Goal: Information Seeking & Learning: Learn about a topic

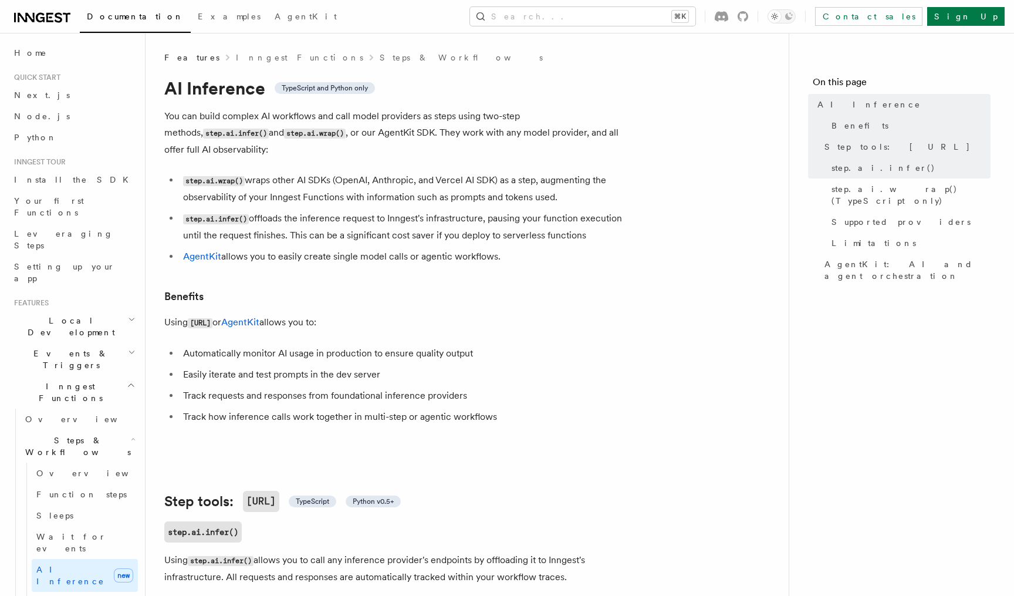
click at [63, 315] on span "Local Development" at bounding box center [68, 326] width 119 height 23
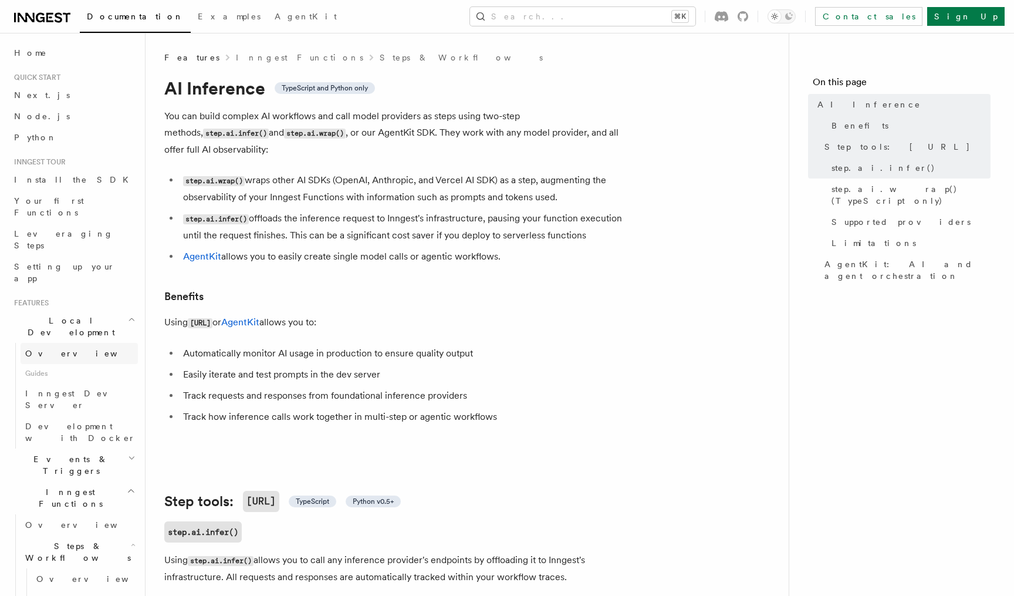
click at [55, 349] on span "Overview" at bounding box center [85, 353] width 121 height 9
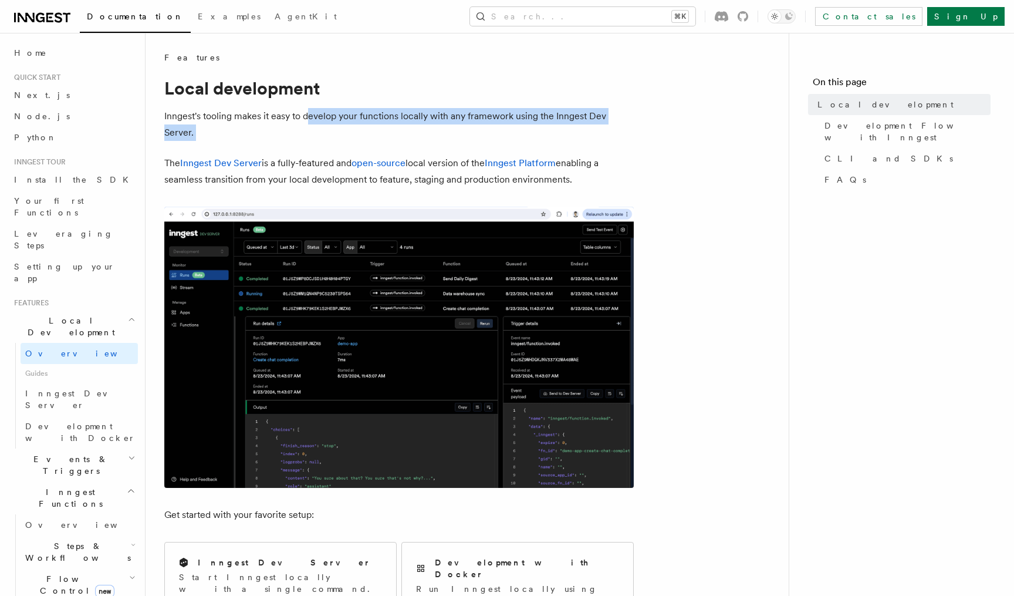
drag, startPoint x: 309, startPoint y: 118, endPoint x: 658, endPoint y: 143, distance: 349.0
drag, startPoint x: 454, startPoint y: 161, endPoint x: 599, endPoint y: 181, distance: 146.4
click at [599, 181] on p "The Inngest Dev Server is a fully-featured and open-source local version of the…" at bounding box center [399, 171] width 470 height 33
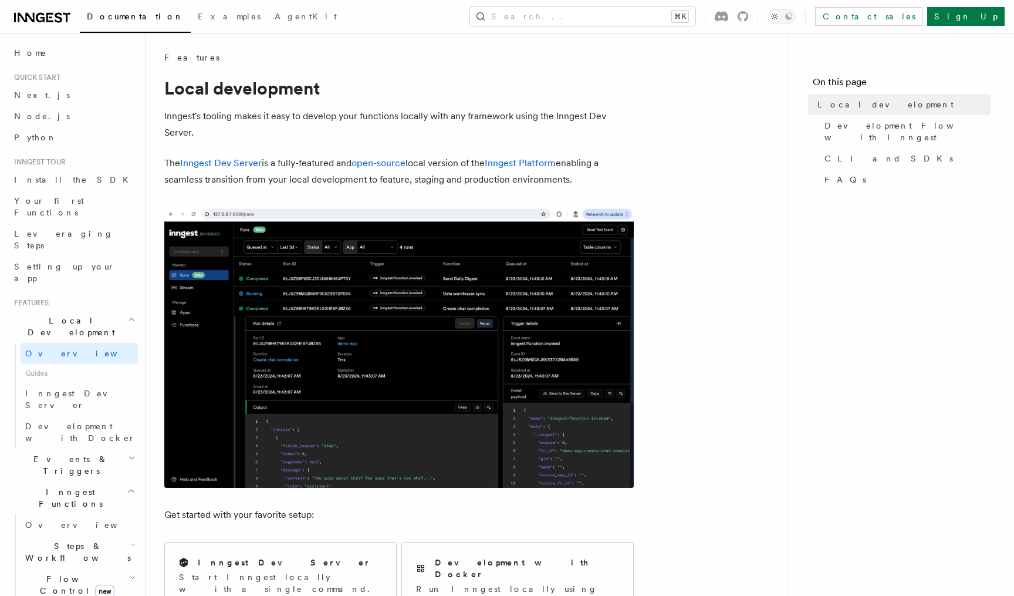
click at [599, 181] on p "The Inngest Dev Server is a fully-featured and open-source local version of the…" at bounding box center [399, 171] width 470 height 33
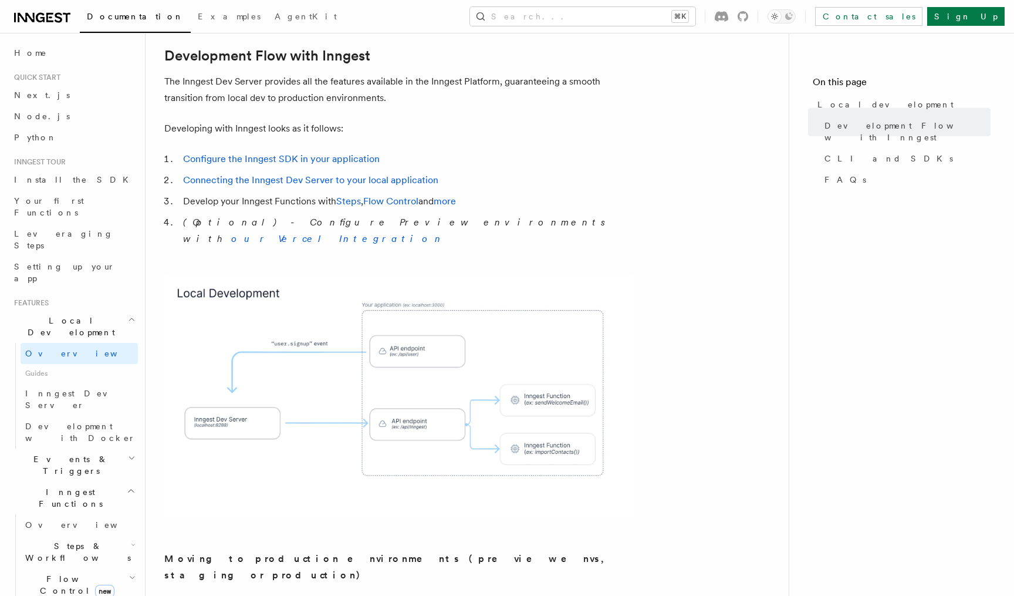
scroll to position [617, 0]
click at [72, 453] on span "Events & Triggers" at bounding box center [68, 464] width 119 height 23
click at [52, 487] on span "Overview" at bounding box center [85, 491] width 121 height 9
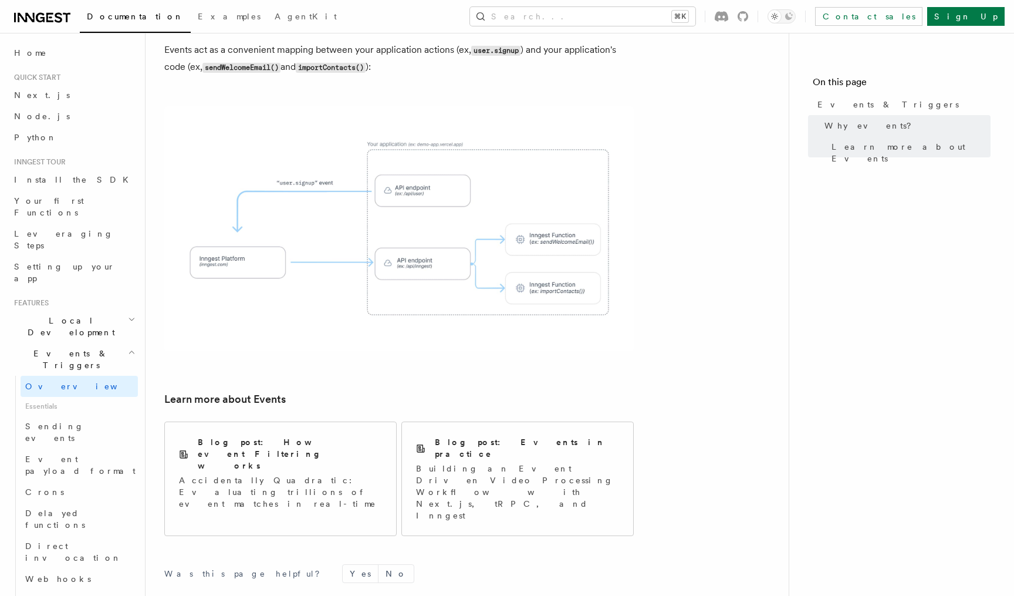
scroll to position [603, 0]
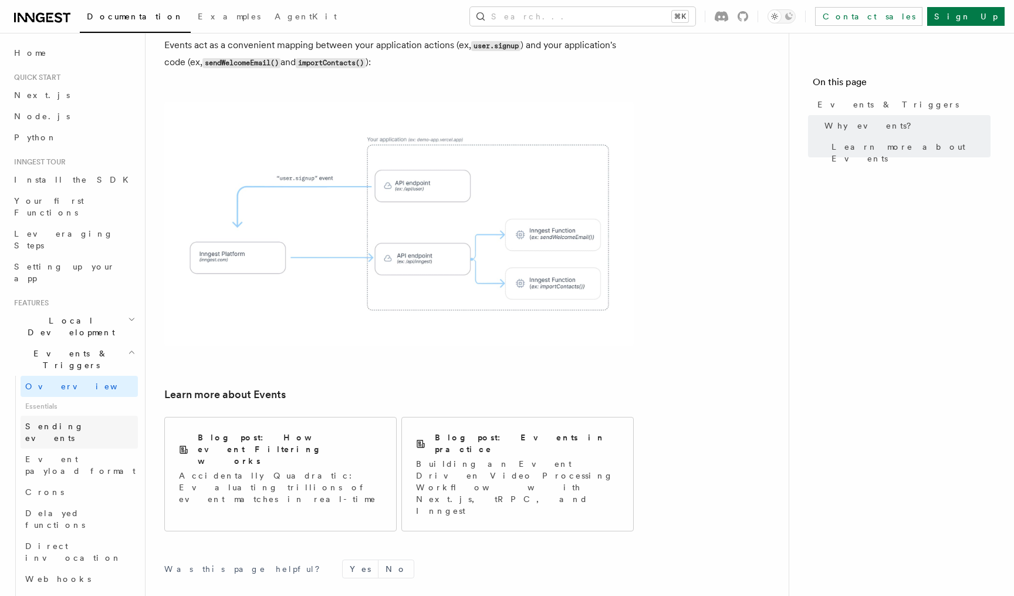
click at [66, 422] on span "Sending events" at bounding box center [54, 432] width 59 height 21
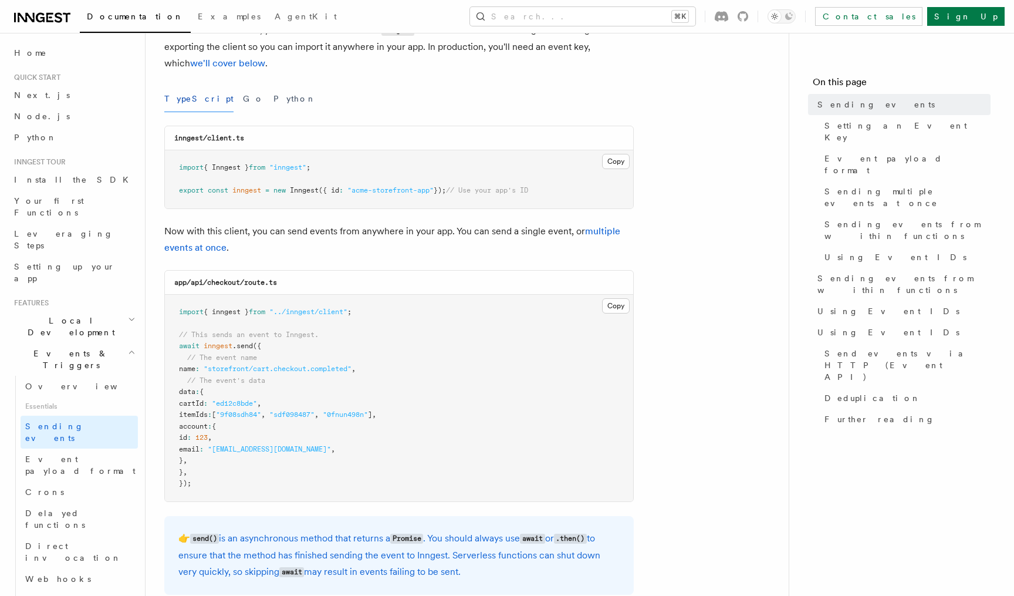
scroll to position [116, 0]
click at [274, 100] on button "Python" at bounding box center [295, 99] width 43 height 26
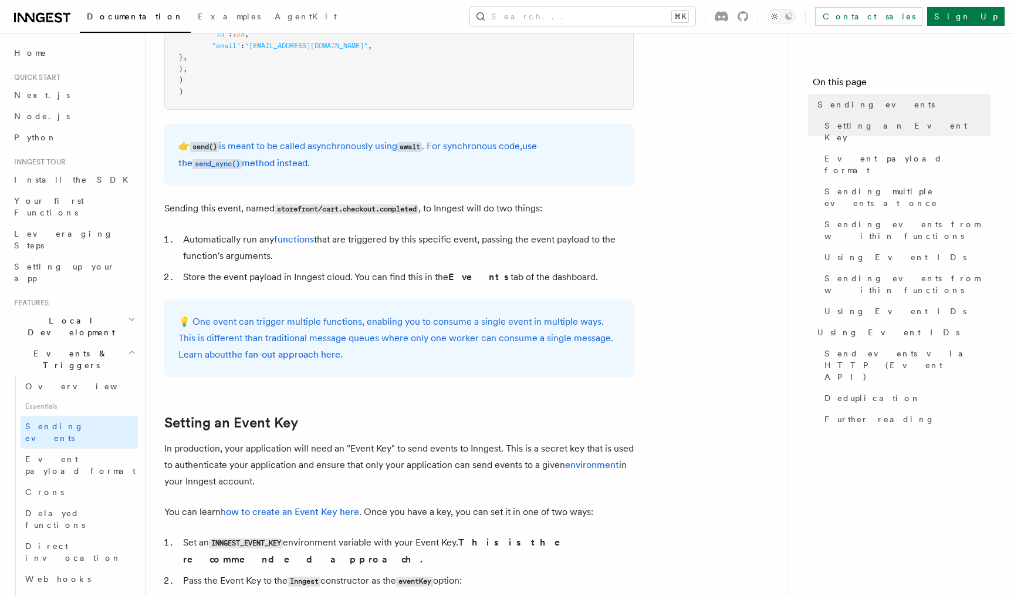
scroll to position [523, 0]
drag, startPoint x: 347, startPoint y: 234, endPoint x: 391, endPoint y: 250, distance: 46.6
click at [391, 250] on li "Automatically run any functions that are triggered by this specific event, pass…" at bounding box center [407, 245] width 454 height 33
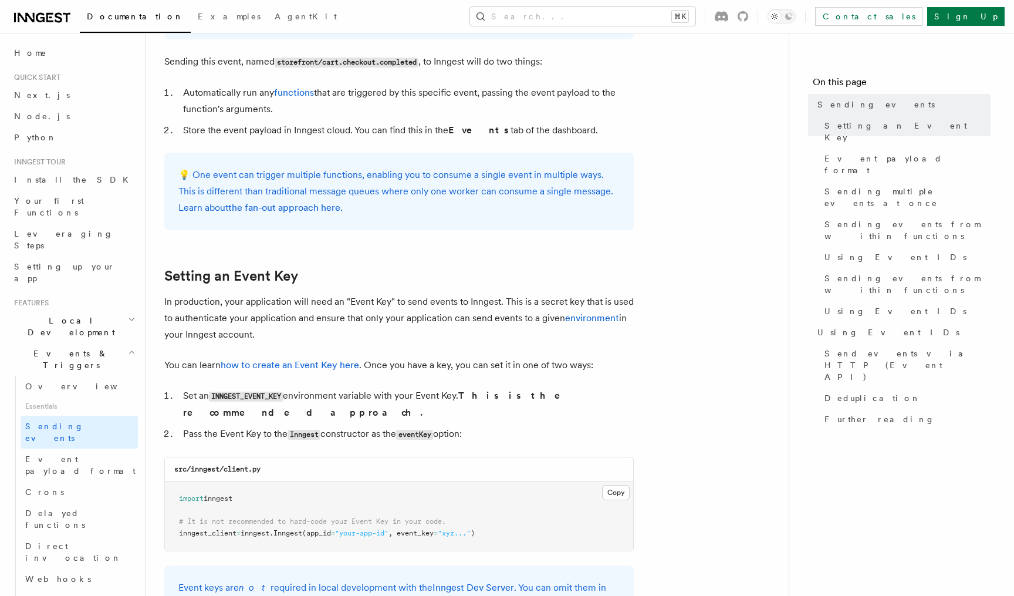
scroll to position [670, 0]
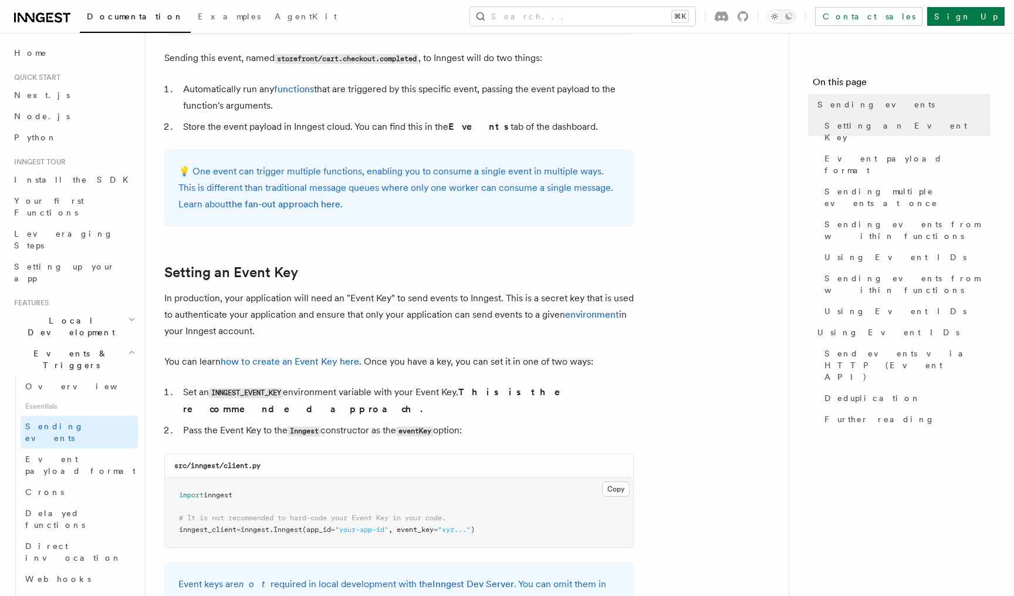
drag, startPoint x: 201, startPoint y: 300, endPoint x: 349, endPoint y: 336, distance: 152.2
click at [349, 336] on p "In production, your application will need an "Event Key" to send events to Inng…" at bounding box center [399, 314] width 470 height 49
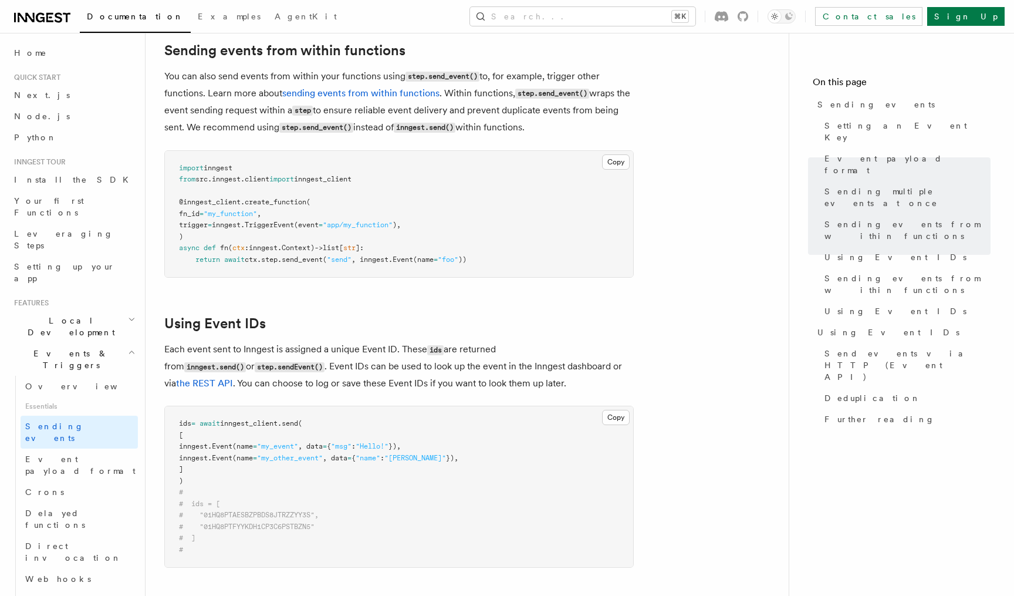
scroll to position [1788, 0]
click at [103, 454] on span "Event payload format" at bounding box center [80, 464] width 110 height 21
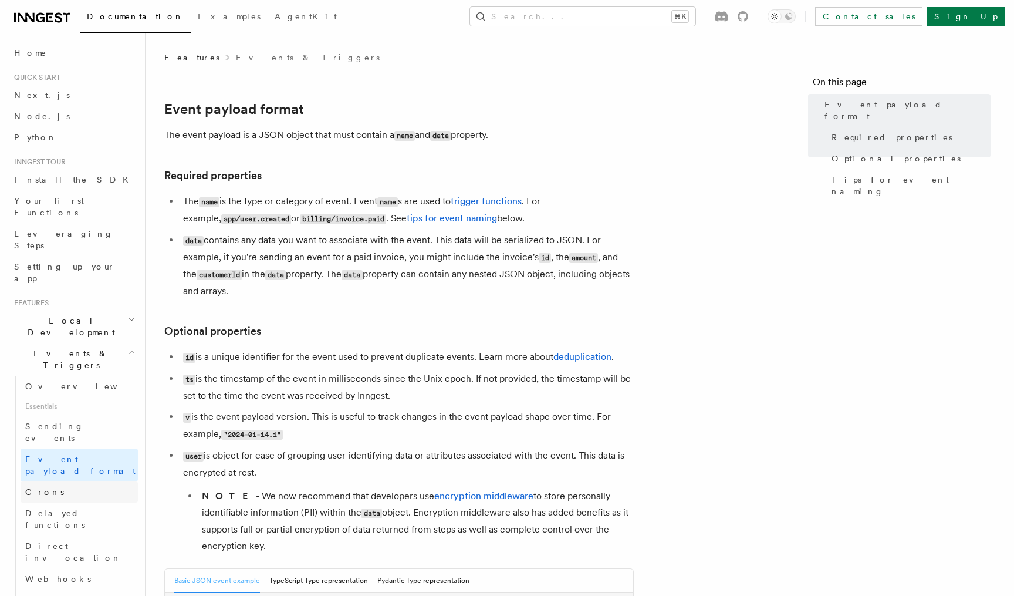
click at [55, 481] on link "Crons" at bounding box center [79, 491] width 117 height 21
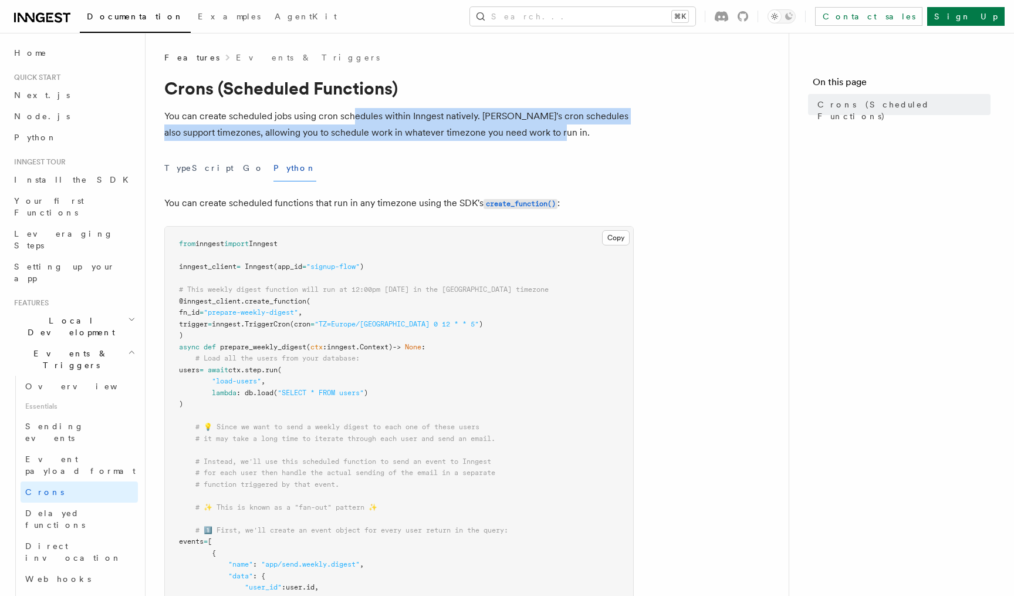
drag, startPoint x: 353, startPoint y: 116, endPoint x: 574, endPoint y: 133, distance: 221.4
click at [574, 133] on p "You can create scheduled jobs using cron schedules within Inngest natively. [PE…" at bounding box center [399, 124] width 470 height 33
drag, startPoint x: 574, startPoint y: 133, endPoint x: 158, endPoint y: 114, distance: 416.1
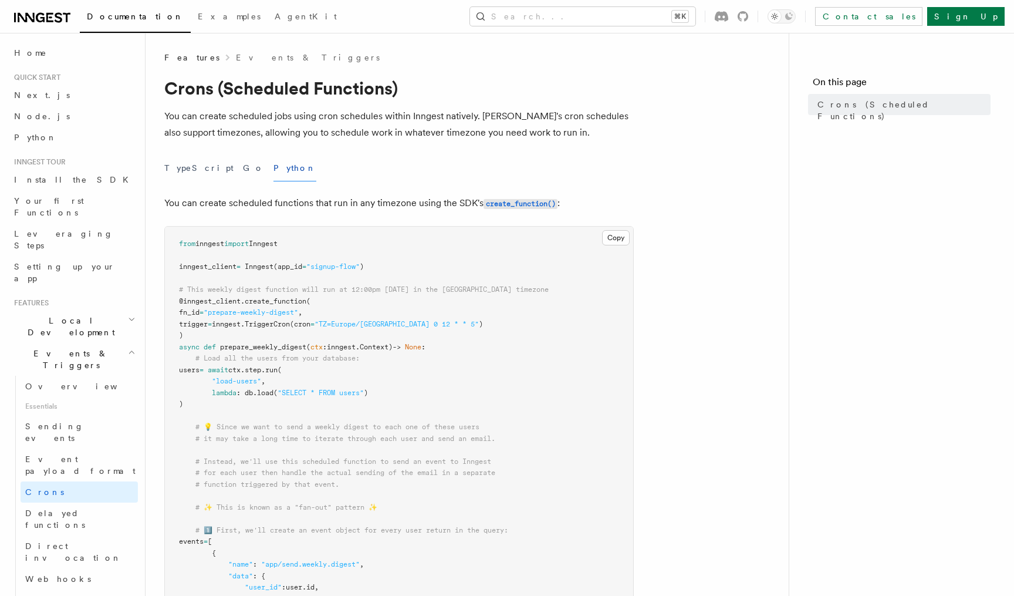
click at [368, 122] on p "You can create scheduled jobs using cron schedules within Inngest natively. [PE…" at bounding box center [399, 124] width 470 height 33
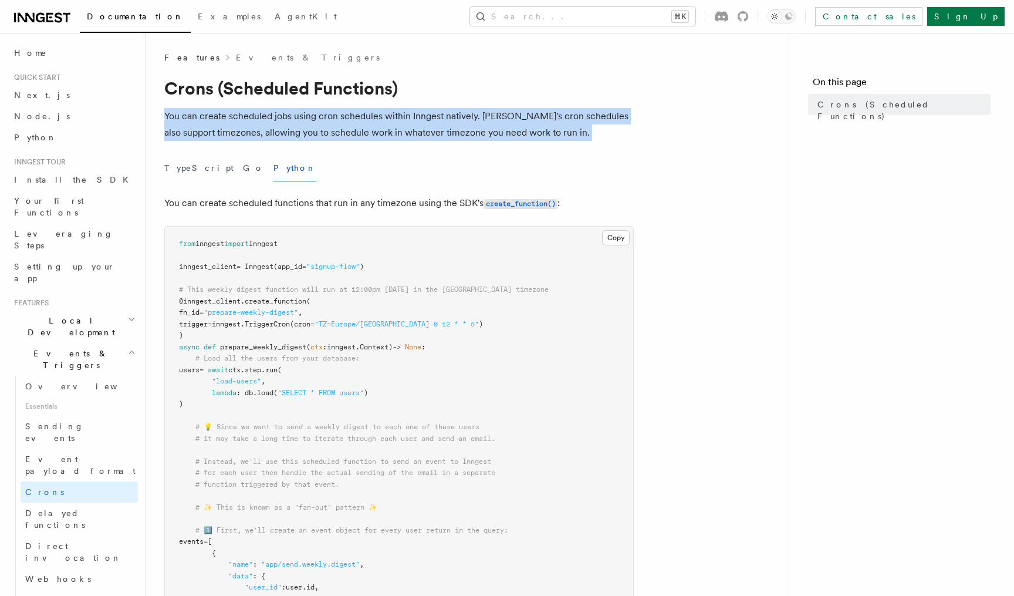
click at [368, 122] on p "You can create scheduled jobs using cron schedules within Inngest natively. [PE…" at bounding box center [399, 124] width 470 height 33
click at [480, 117] on p "You can create scheduled jobs using cron schedules within Inngest natively. [PE…" at bounding box center [399, 124] width 470 height 33
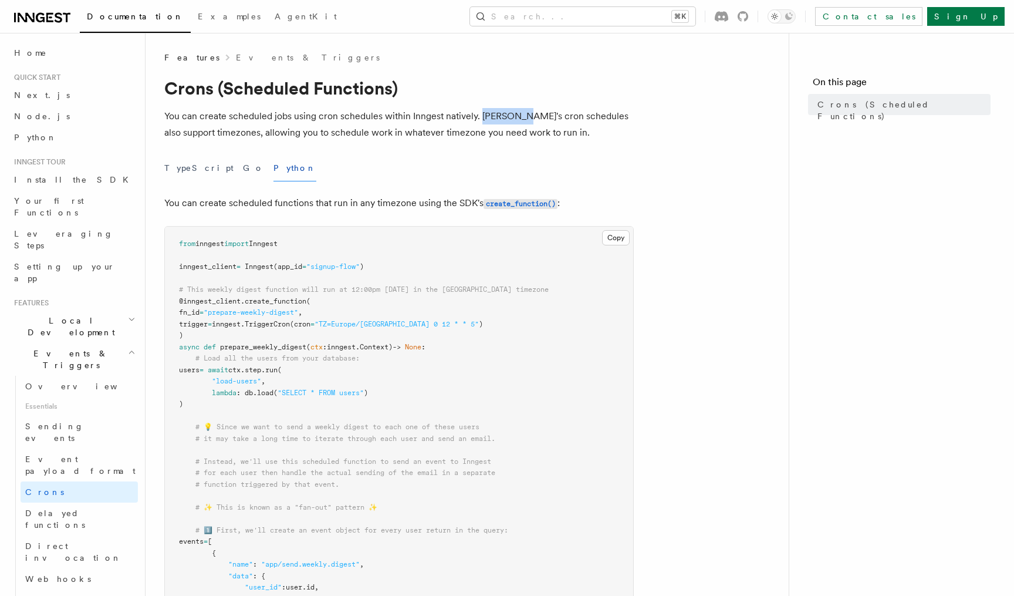
click at [480, 117] on p "You can create scheduled jobs using cron schedules within Inngest natively. [PE…" at bounding box center [399, 124] width 470 height 33
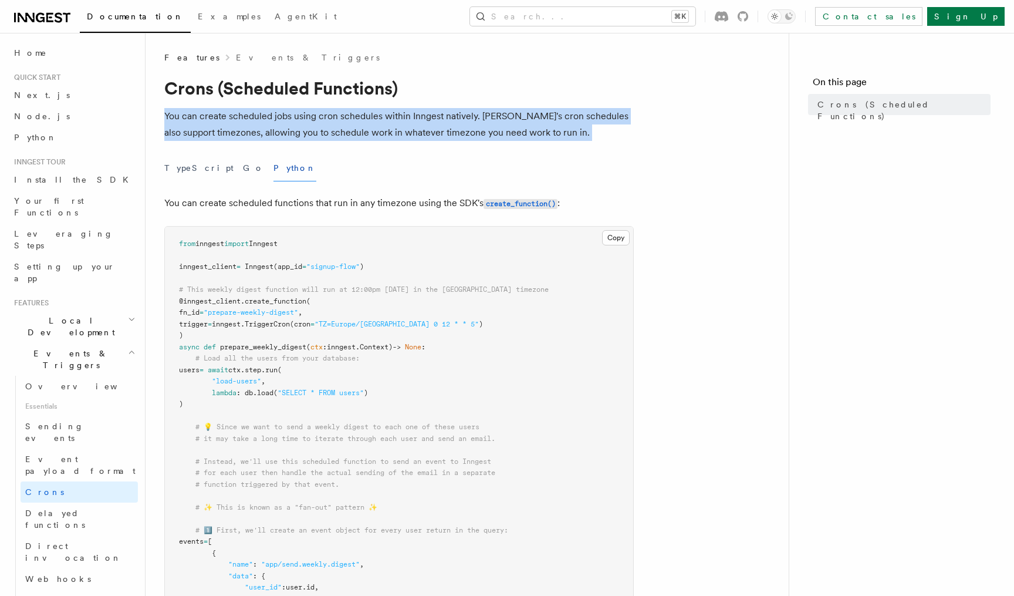
click at [480, 117] on p "You can create scheduled jobs using cron schedules within Inngest natively. [PE…" at bounding box center [399, 124] width 470 height 33
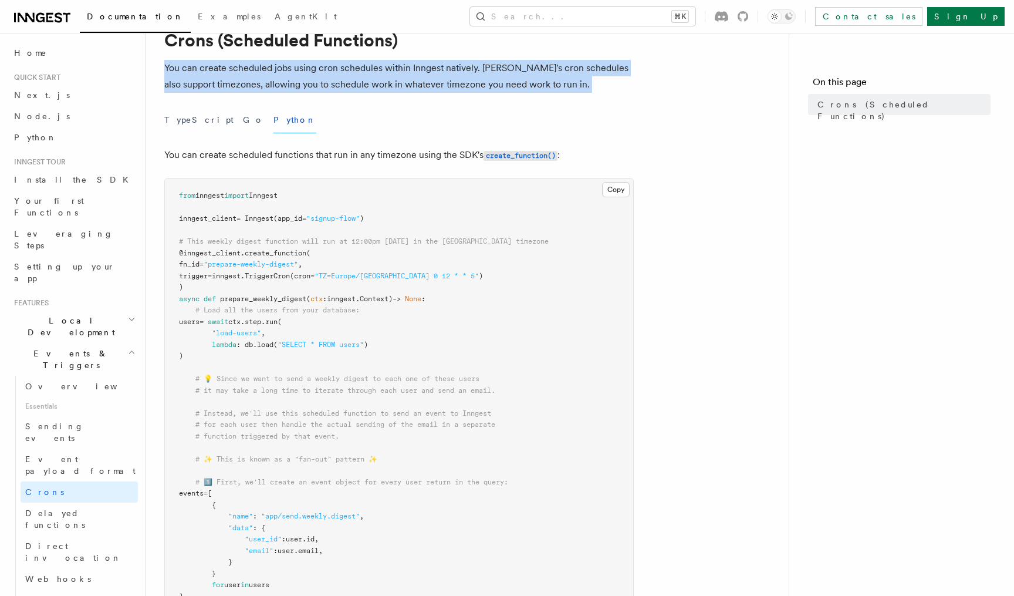
scroll to position [50, 0]
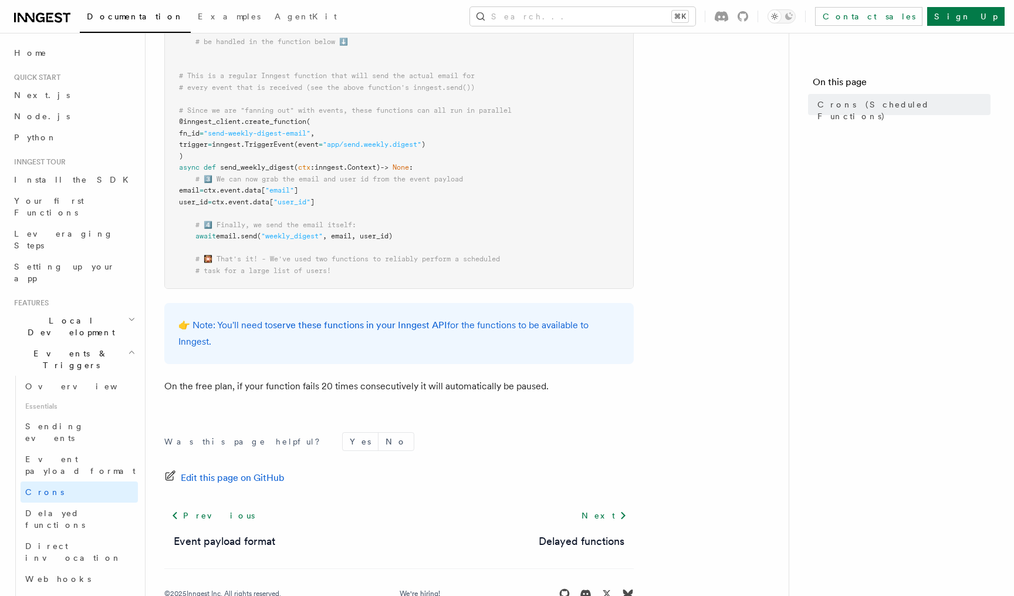
scroll to position [676, 0]
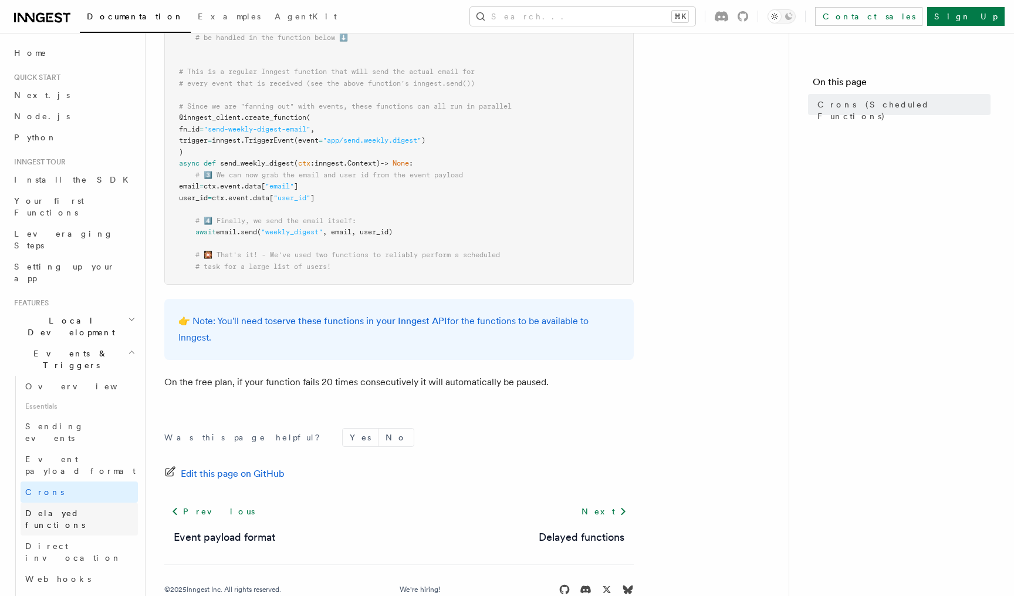
click at [73, 508] on span "Delayed functions" at bounding box center [55, 518] width 60 height 21
